Goal: Check status: Check status

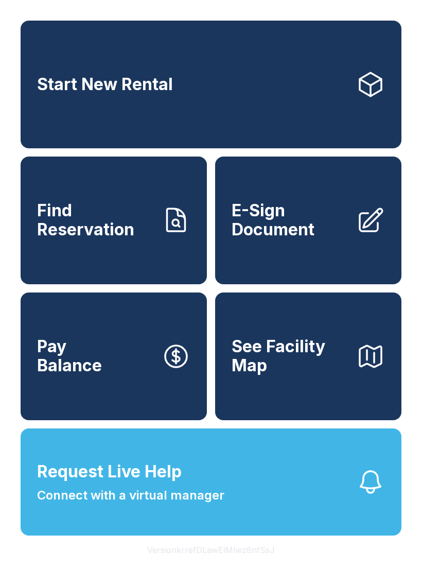
click at [56, 239] on span "Find Reservation" at bounding box center [95, 220] width 116 height 38
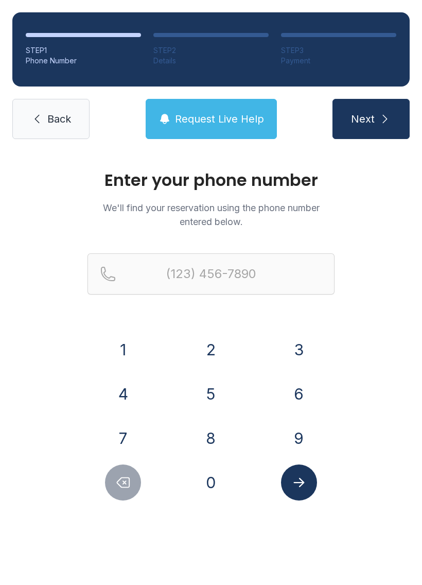
click at [291, 355] on button "3" at bounding box center [299, 350] width 36 height 36
click at [223, 353] on button "2" at bounding box center [211, 350] width 36 height 36
click at [116, 348] on button "1" at bounding box center [123, 350] width 36 height 36
click at [211, 349] on button "2" at bounding box center [211, 350] width 36 height 36
click at [118, 347] on button "1" at bounding box center [123, 350] width 36 height 36
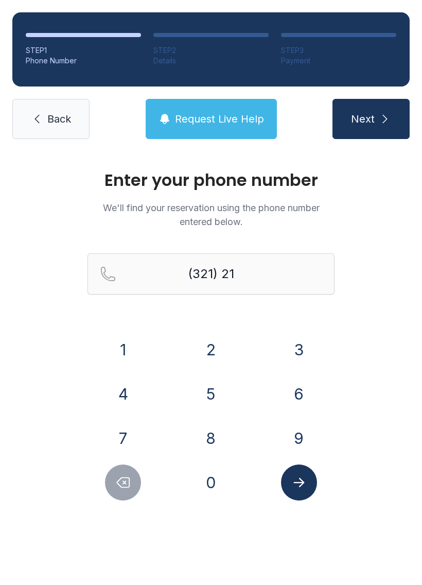
click at [284, 391] on button "6" at bounding box center [299, 394] width 36 height 36
click at [205, 432] on button "8" at bounding box center [211, 438] width 36 height 36
click at [206, 381] on button "5" at bounding box center [211, 394] width 36 height 36
click at [205, 386] on button "5" at bounding box center [211, 394] width 36 height 36
click at [200, 487] on button "0" at bounding box center [211, 483] width 36 height 36
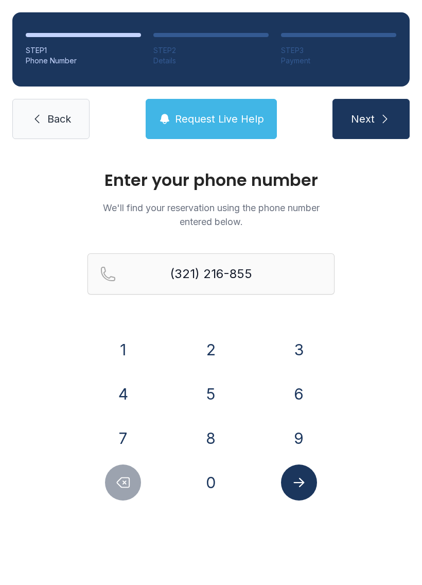
type input "[PHONE_NUMBER]"
click at [289, 484] on button "Submit lookup form" at bounding box center [299, 483] width 36 height 36
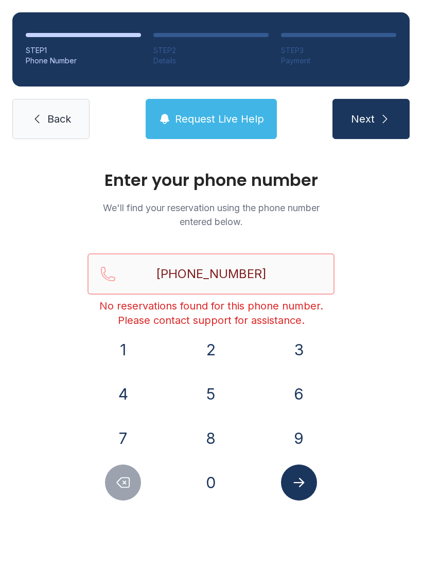
click at [293, 277] on input "[PHONE_NUMBER]" at bounding box center [211, 273] width 247 height 41
click at [62, 112] on span "Back" at bounding box center [59, 119] width 24 height 14
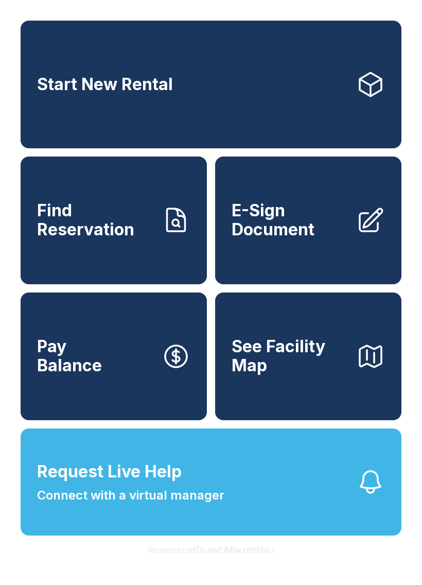
click at [360, 231] on icon at bounding box center [371, 220] width 23 height 23
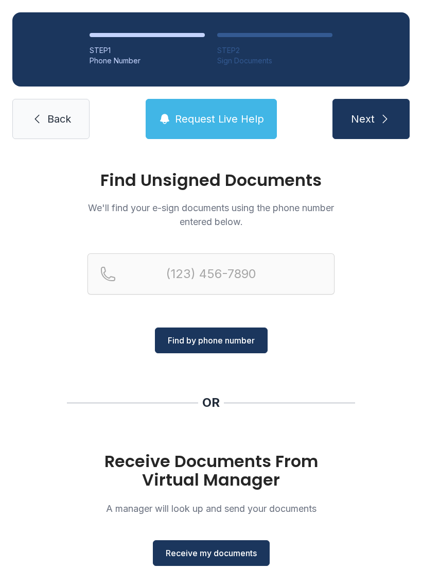
click at [68, 121] on span "Back" at bounding box center [59, 119] width 24 height 14
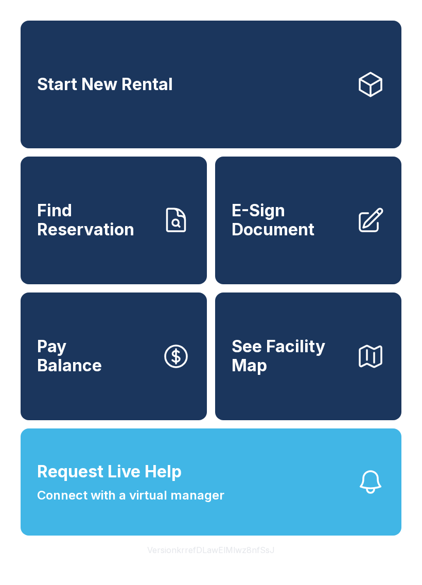
click at [267, 513] on button "Request Live Help Connect with a virtual manager" at bounding box center [211, 482] width 381 height 107
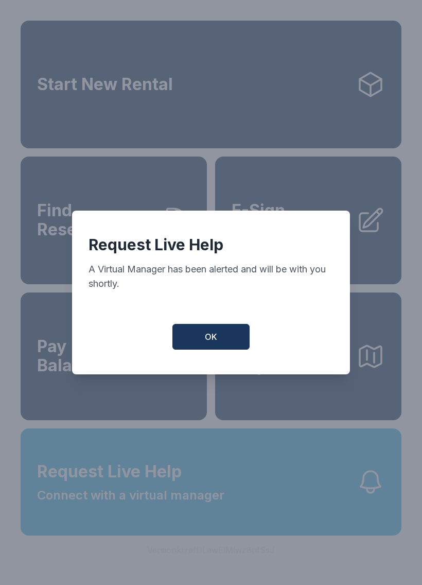
click at [222, 339] on button "OK" at bounding box center [211, 337] width 77 height 26
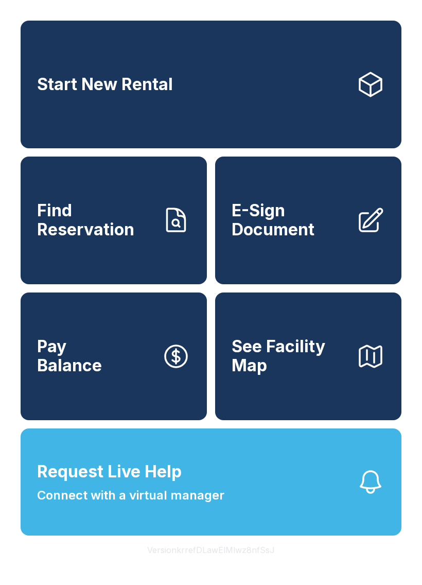
click at [362, 371] on icon "button" at bounding box center [371, 356] width 29 height 29
